Goal: Transaction & Acquisition: Book appointment/travel/reservation

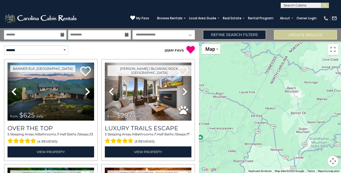
click at [61, 37] on input "text" at bounding box center [35, 34] width 62 height 9
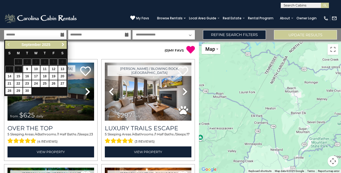
click at [64, 43] on span "Next" at bounding box center [63, 44] width 4 height 4
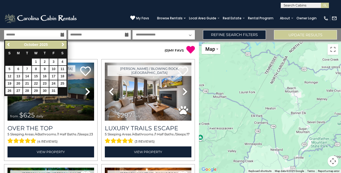
click at [62, 36] on icon at bounding box center [63, 35] width 4 height 4
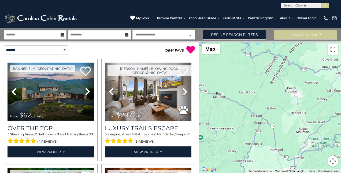
click at [62, 36] on icon at bounding box center [63, 35] width 4 height 4
click at [63, 34] on icon at bounding box center [63, 35] width 4 height 4
click at [112, 47] on p "( 0 ) MY FAVS" at bounding box center [146, 49] width 95 height 9
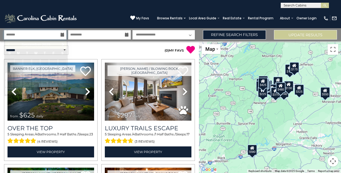
click at [61, 36] on input "text" at bounding box center [35, 34] width 62 height 9
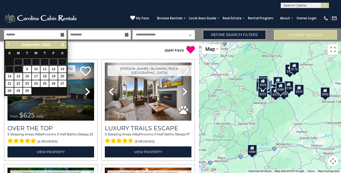
click at [62, 46] on span "Next" at bounding box center [63, 44] width 4 height 4
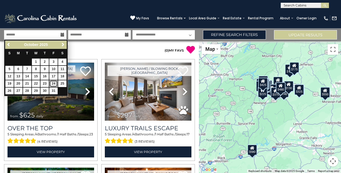
click at [53, 82] on link "24" at bounding box center [53, 83] width 8 height 7
type input "********"
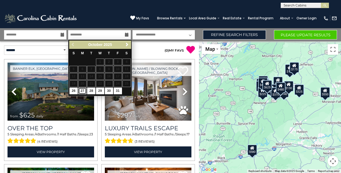
click at [84, 89] on link "27" at bounding box center [82, 90] width 8 height 7
type input "********"
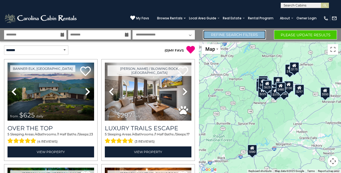
click at [227, 34] on link "Refine Search Filters" at bounding box center [234, 34] width 63 height 9
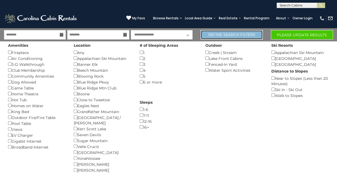
click at [227, 34] on link "Refine Search Filters" at bounding box center [232, 34] width 62 height 9
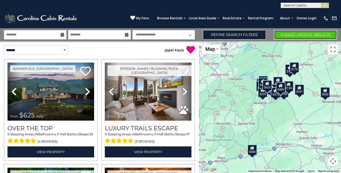
click at [287, 35] on button "Please Update Results" at bounding box center [305, 34] width 63 height 9
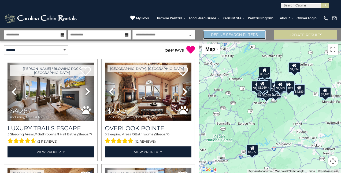
click at [242, 37] on link "Refine Search Filters" at bounding box center [234, 34] width 63 height 9
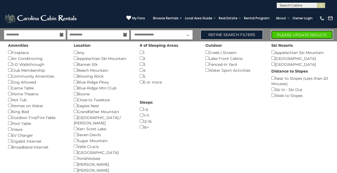
click at [283, 36] on button "Please Update Results" at bounding box center [302, 34] width 62 height 9
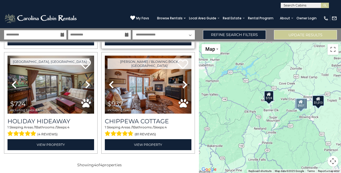
scroll to position [112, 0]
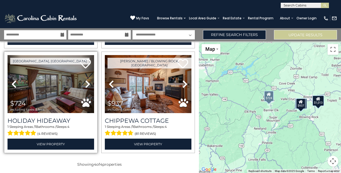
click at [73, 91] on img at bounding box center [51, 84] width 87 height 58
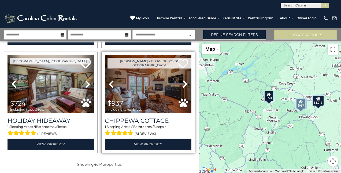
click at [147, 92] on img at bounding box center [148, 84] width 87 height 58
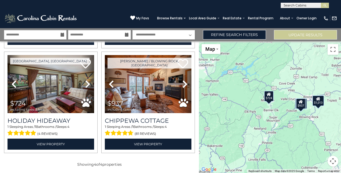
click at [127, 33] on icon at bounding box center [127, 35] width 4 height 4
click at [126, 35] on icon at bounding box center [127, 35] width 4 height 4
click at [62, 35] on icon at bounding box center [63, 35] width 4 height 4
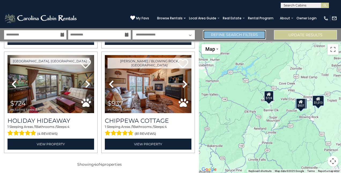
click at [223, 33] on link "Refine Search Filters" at bounding box center [234, 34] width 63 height 9
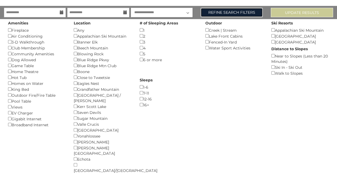
scroll to position [0, 0]
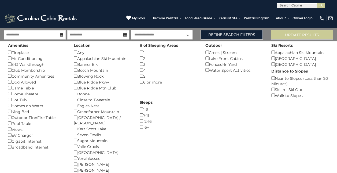
click at [62, 35] on icon at bounding box center [62, 35] width 4 height 4
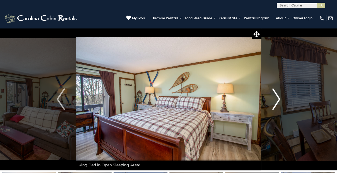
drag, startPoint x: 0, startPoint y: 0, endPoint x: 277, endPoint y: 105, distance: 295.8
click at [277, 105] on img "Next" at bounding box center [276, 98] width 8 height 21
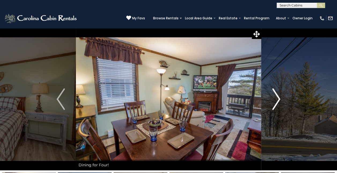
click at [277, 105] on img "Next" at bounding box center [276, 98] width 8 height 21
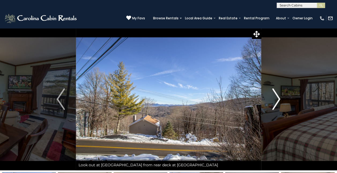
click at [277, 105] on img "Next" at bounding box center [276, 98] width 8 height 21
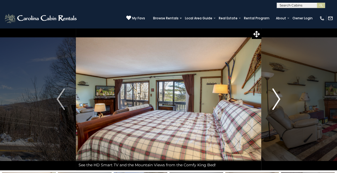
click at [277, 105] on img "Next" at bounding box center [276, 98] width 8 height 21
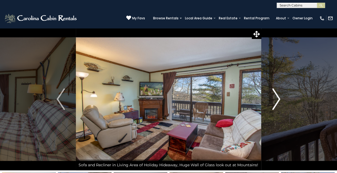
click at [277, 105] on img "Next" at bounding box center [276, 98] width 8 height 21
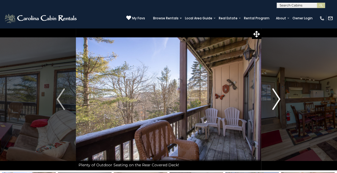
click at [277, 105] on img "Next" at bounding box center [276, 98] width 8 height 21
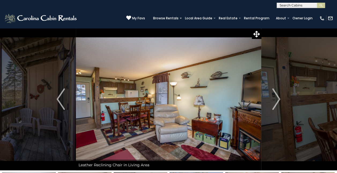
click at [111, 12] on div "(828) 295-6000 My Favs Browse Rentals Local Area Guide Activities & Attractions…" at bounding box center [168, 18] width 337 height 20
click at [259, 32] on icon at bounding box center [256, 34] width 6 height 6
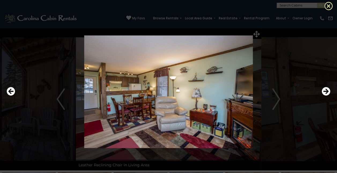
click at [326, 9] on icon at bounding box center [328, 6] width 9 height 9
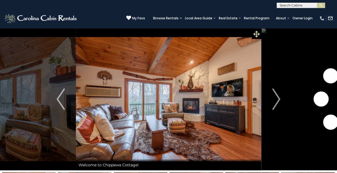
click at [253, 33] on icon at bounding box center [256, 34] width 6 height 6
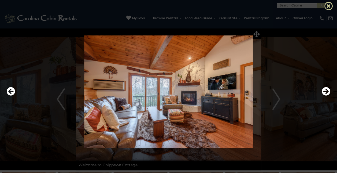
click at [331, 5] on icon at bounding box center [328, 6] width 9 height 9
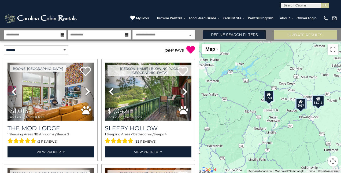
click at [63, 33] on icon at bounding box center [63, 35] width 4 height 4
click at [61, 36] on icon at bounding box center [63, 35] width 4 height 4
click at [63, 35] on icon at bounding box center [63, 35] width 4 height 4
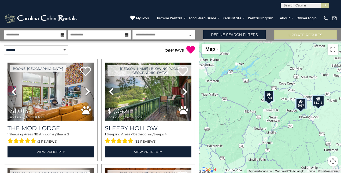
click at [63, 35] on icon at bounding box center [63, 35] width 4 height 4
drag, startPoint x: 122, startPoint y: 2, endPoint x: 104, endPoint y: -28, distance: 34.9
click at [104, 0] on html "**********" at bounding box center [170, 86] width 341 height 173
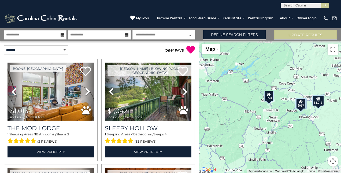
click at [62, 34] on icon at bounding box center [63, 35] width 4 height 4
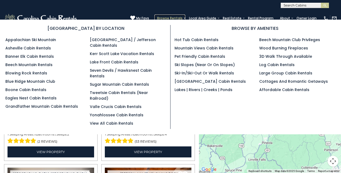
click at [173, 17] on link "Browse Rentals" at bounding box center [169, 18] width 31 height 8
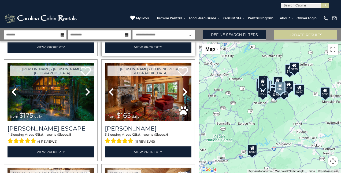
scroll to position [106, 0]
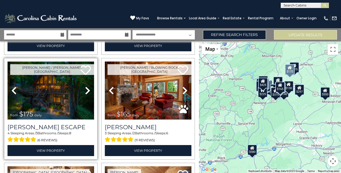
click at [65, 88] on img at bounding box center [51, 90] width 87 height 58
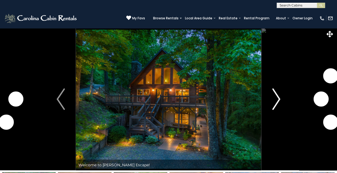
click at [278, 102] on img "Next" at bounding box center [276, 98] width 8 height 21
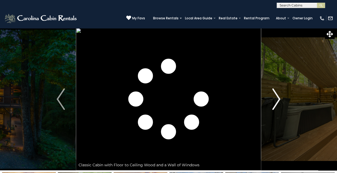
click at [278, 102] on img "Next" at bounding box center [276, 98] width 8 height 21
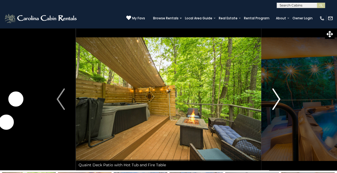
click at [278, 102] on img "Next" at bounding box center [276, 98] width 8 height 21
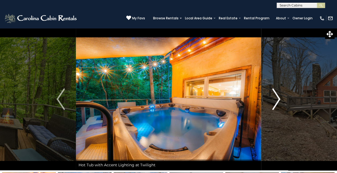
click at [278, 102] on img "Next" at bounding box center [276, 98] width 8 height 21
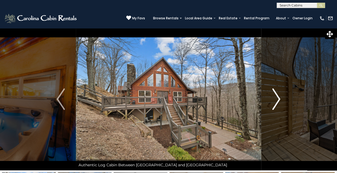
click at [278, 102] on img "Next" at bounding box center [276, 98] width 8 height 21
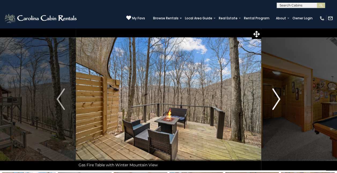
click at [278, 102] on img "Next" at bounding box center [276, 98] width 8 height 21
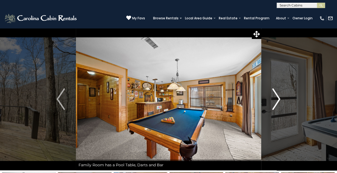
click at [278, 102] on img "Next" at bounding box center [276, 98] width 8 height 21
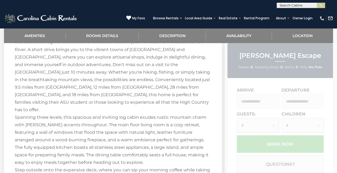
scroll to position [460, 0]
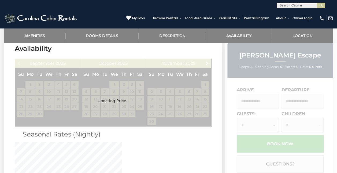
scroll to position [967, 0]
